Goal: Task Accomplishment & Management: Use online tool/utility

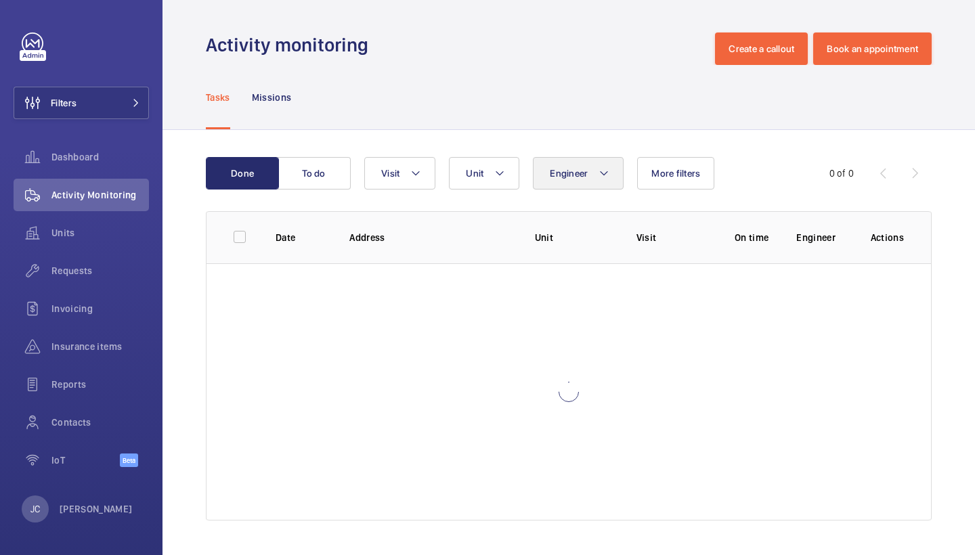
click at [602, 189] on button "Engineer" at bounding box center [578, 173] width 91 height 32
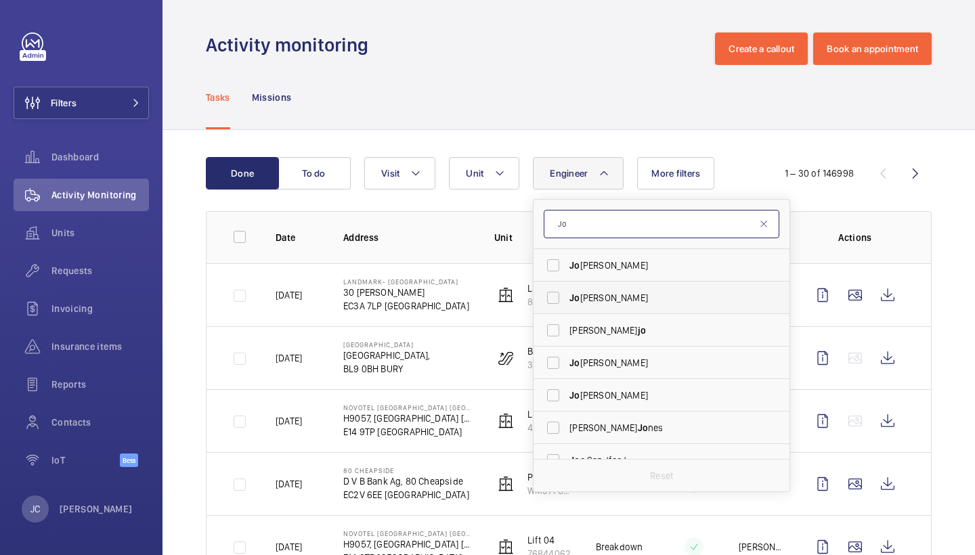
type input "Jo"
click at [634, 299] on span "Jo seph Goodes" at bounding box center [662, 298] width 186 height 14
click at [567, 299] on input "Jo seph Goodes" at bounding box center [552, 297] width 27 height 27
checkbox input "true"
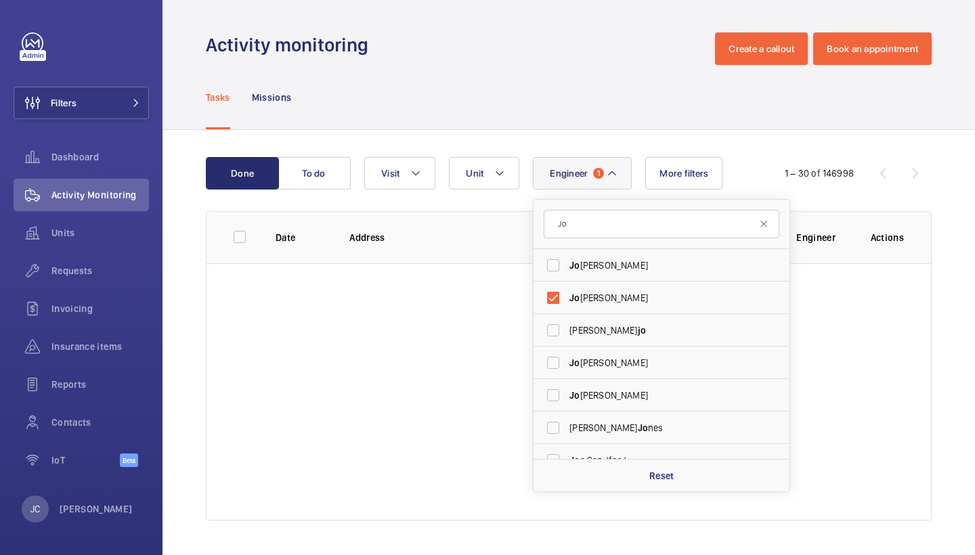
click at [578, 119] on div "Tasks Missions" at bounding box center [569, 97] width 726 height 64
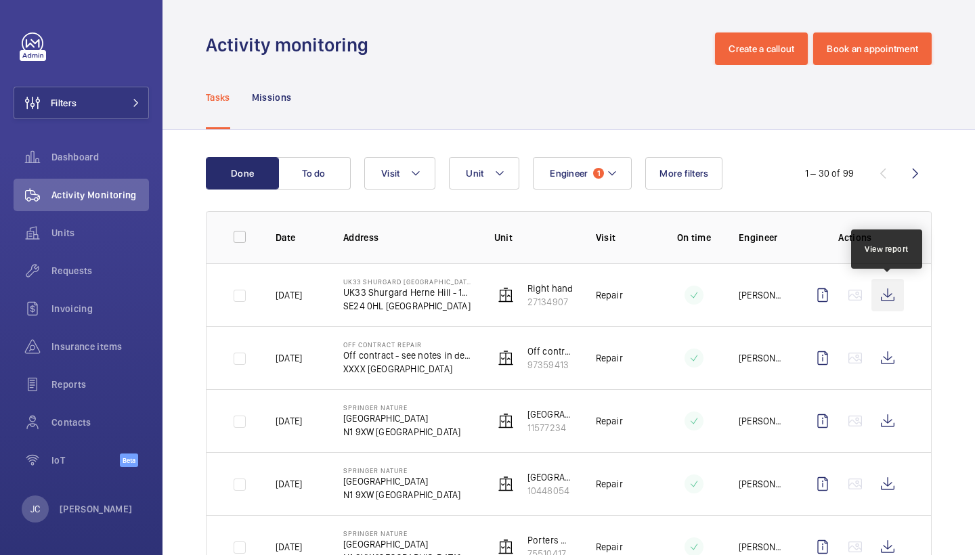
click at [887, 296] on wm-front-icon-button at bounding box center [887, 295] width 32 height 32
